Goal: Task Accomplishment & Management: Manage account settings

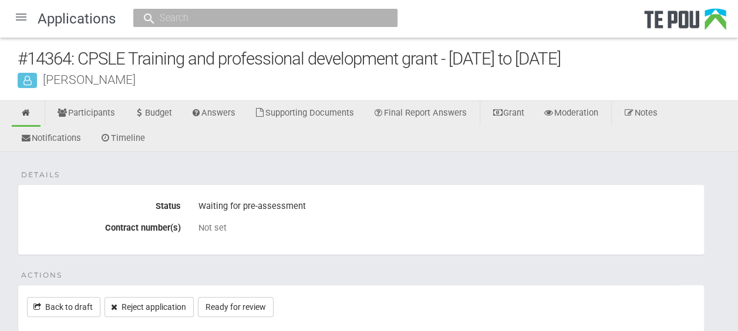
click at [23, 18] on div at bounding box center [21, 17] width 28 height 28
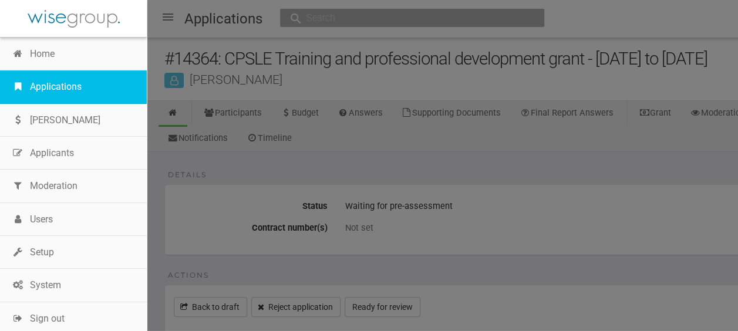
click at [50, 89] on link "Applications" at bounding box center [73, 86] width 147 height 33
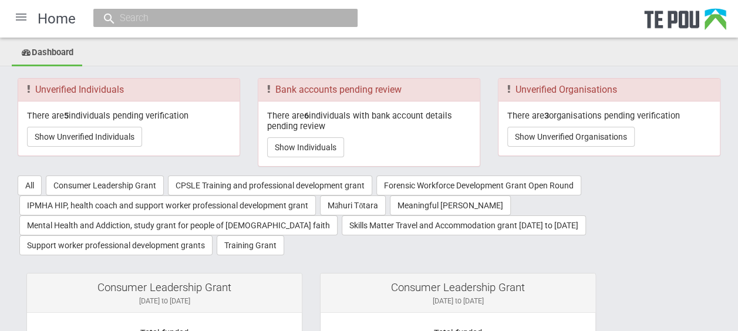
click at [20, 22] on div at bounding box center [21, 17] width 28 height 28
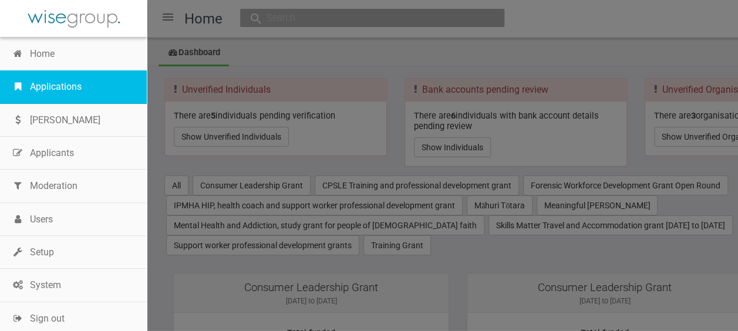
click at [56, 80] on link "Applications" at bounding box center [73, 86] width 147 height 33
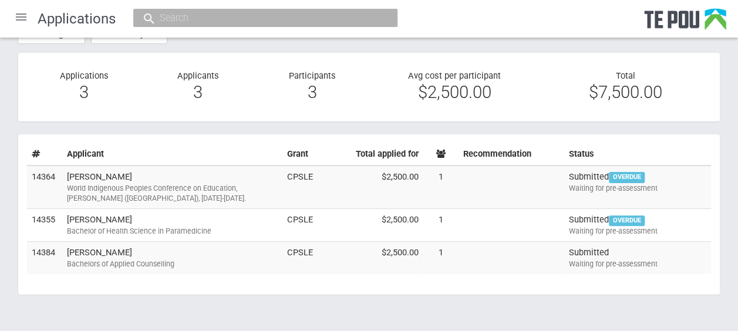
scroll to position [66, 0]
click at [139, 254] on td "Rebekah Bell Bachelors of Applied Counselling" at bounding box center [172, 258] width 220 height 32
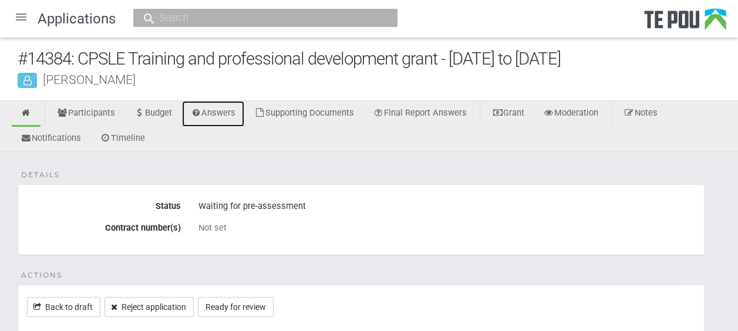
click at [231, 113] on link "Answers" at bounding box center [213, 114] width 63 height 26
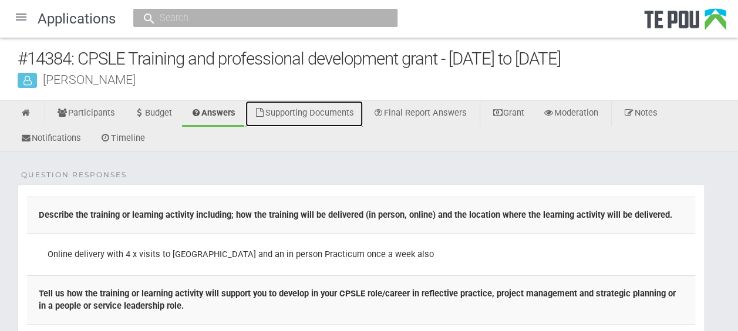
click at [351, 111] on link "Supporting Documents" at bounding box center [303, 114] width 117 height 26
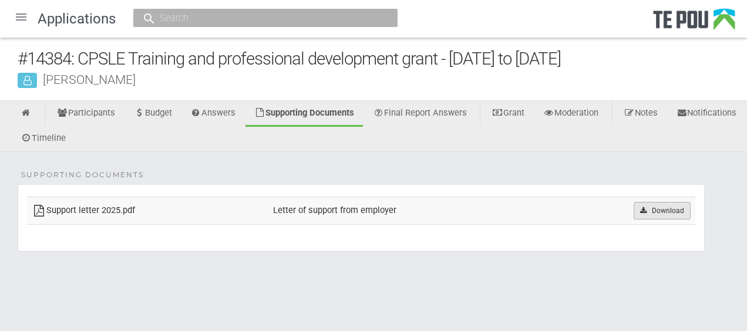
click at [669, 207] on link "Download" at bounding box center [661, 211] width 57 height 18
click at [31, 110] on icon at bounding box center [26, 113] width 11 height 9
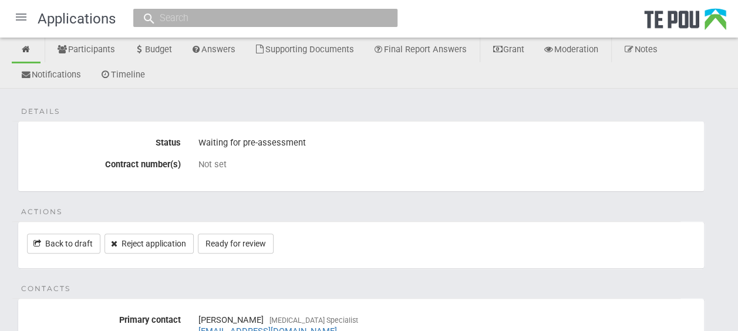
scroll to position [68, 0]
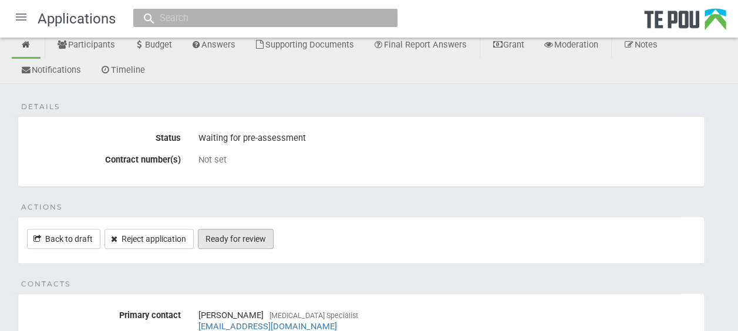
click at [235, 237] on link "Ready for review" at bounding box center [236, 239] width 76 height 20
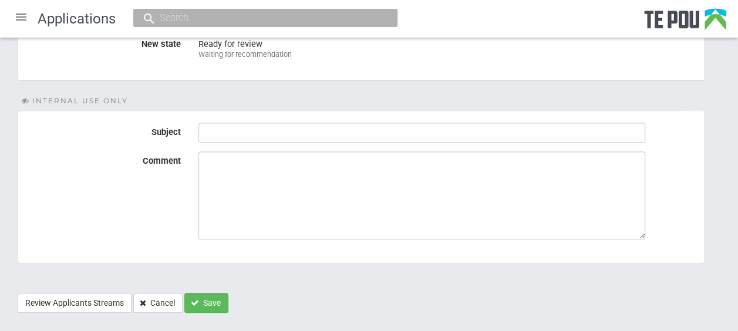
scroll to position [194, 0]
click at [211, 299] on button "Save" at bounding box center [206, 302] width 44 height 20
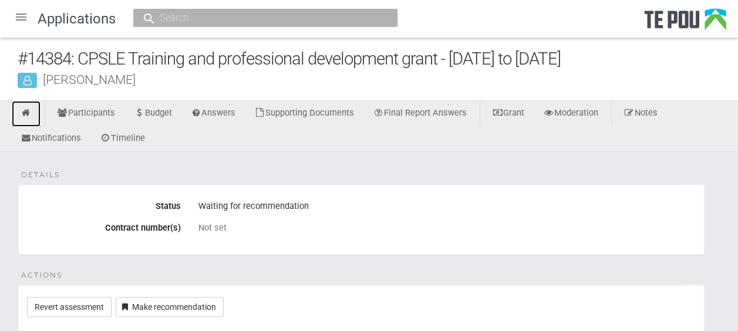
click at [24, 110] on icon at bounding box center [26, 113] width 11 height 9
click at [19, 20] on div at bounding box center [21, 17] width 28 height 28
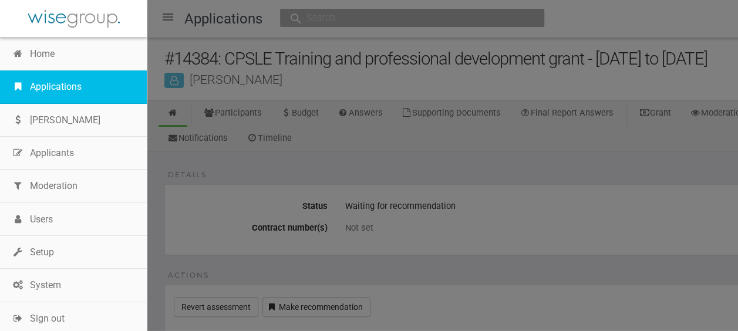
click at [42, 78] on link "Applications" at bounding box center [73, 86] width 147 height 33
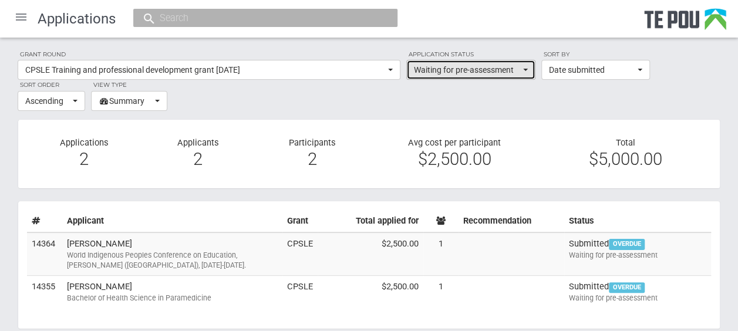
click at [531, 73] on button "Waiting for pre-assessment" at bounding box center [470, 70] width 129 height 20
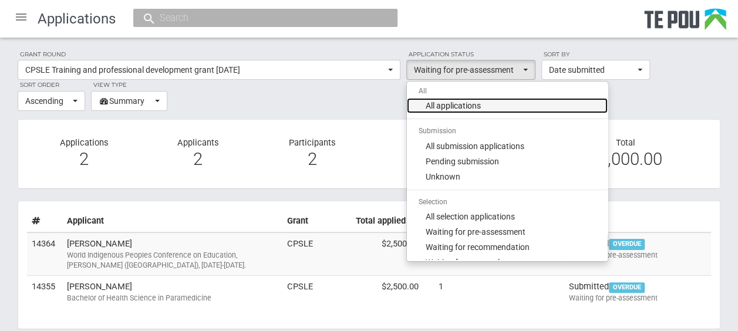
click at [505, 104] on link "All applications" at bounding box center [507, 105] width 201 height 15
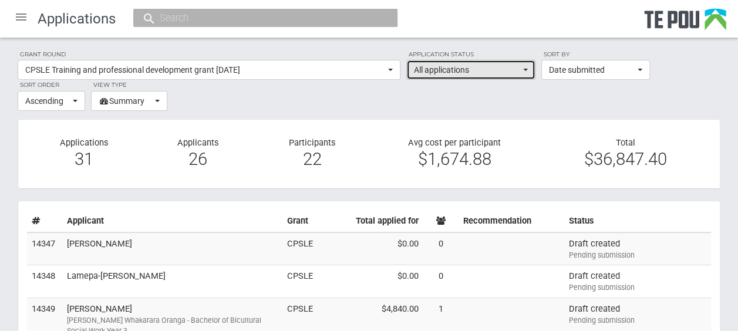
click at [527, 66] on button "All applications" at bounding box center [470, 70] width 129 height 20
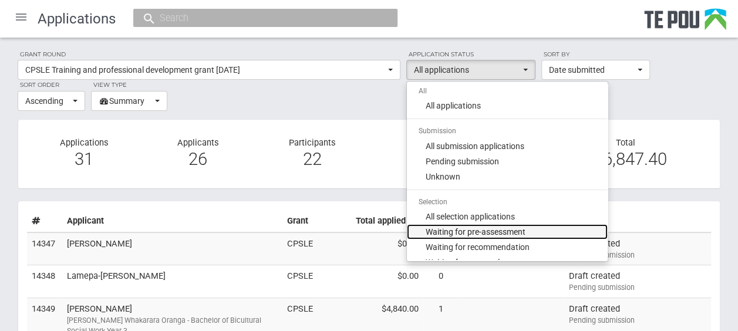
click at [495, 226] on span "Waiting for pre-assessment" at bounding box center [476, 232] width 100 height 12
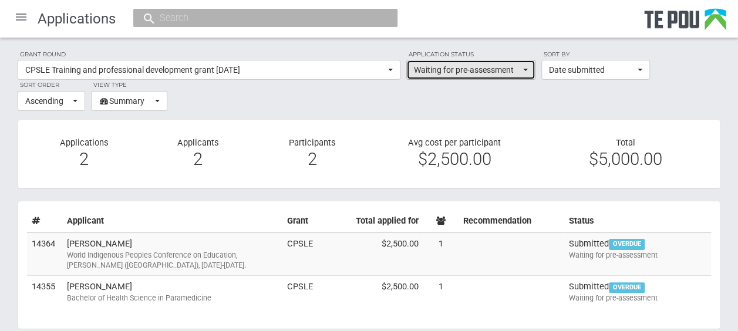
click at [528, 70] on button "Waiting for pre-assessment" at bounding box center [470, 70] width 129 height 20
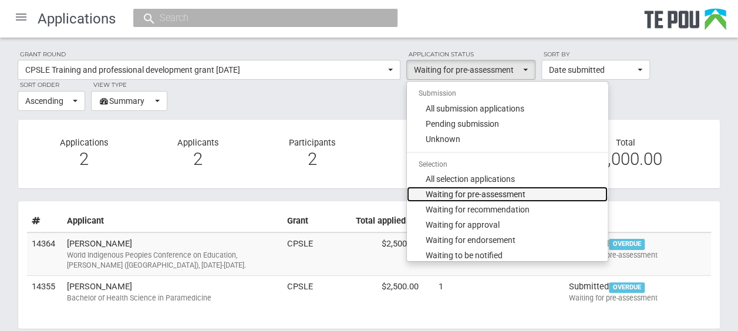
scroll to position [40, 0]
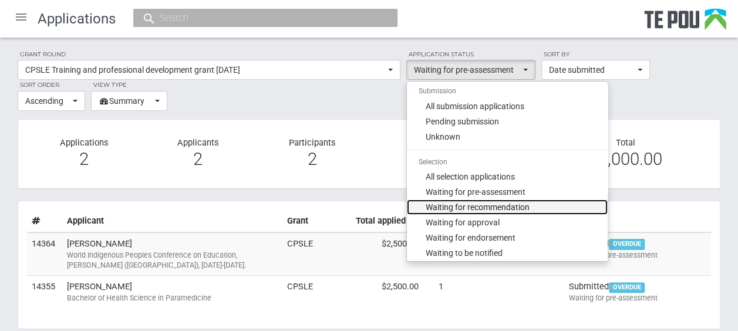
click at [525, 208] on span "Waiting for recommendation" at bounding box center [478, 207] width 104 height 12
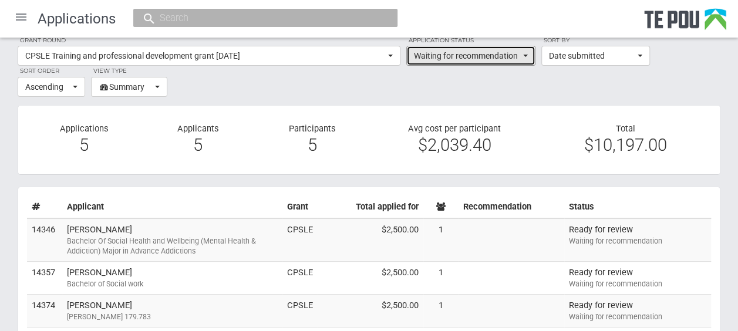
scroll to position [0, 0]
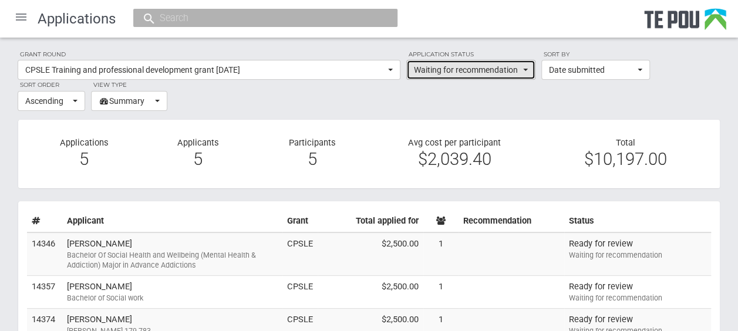
click at [528, 72] on button "Waiting for recommendation" at bounding box center [470, 70] width 129 height 20
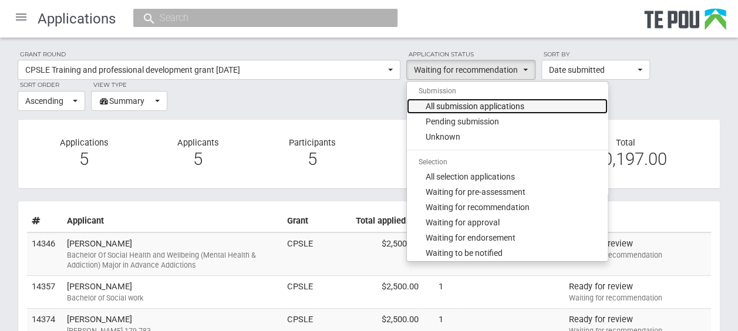
click at [509, 108] on span "All submission applications" at bounding box center [475, 106] width 99 height 12
select select "phase_0"
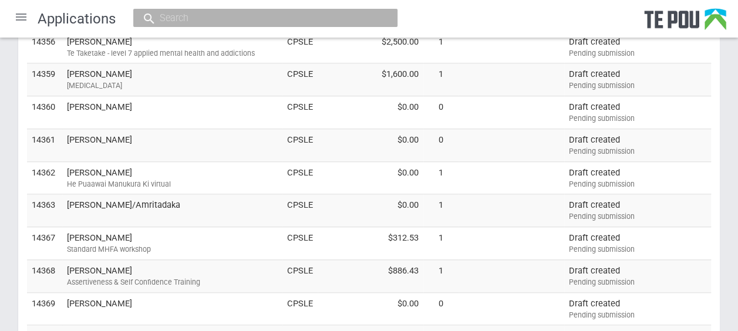
scroll to position [459, 0]
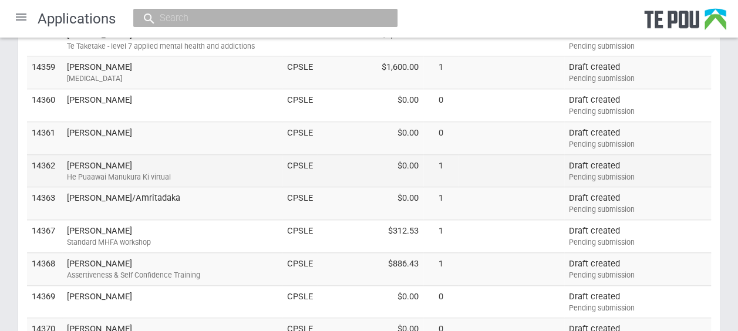
click at [210, 163] on td "Taratoa Smith He Puaawai Manukura Ki virtual" at bounding box center [172, 170] width 220 height 33
